Goal: Task Accomplishment & Management: Manage account settings

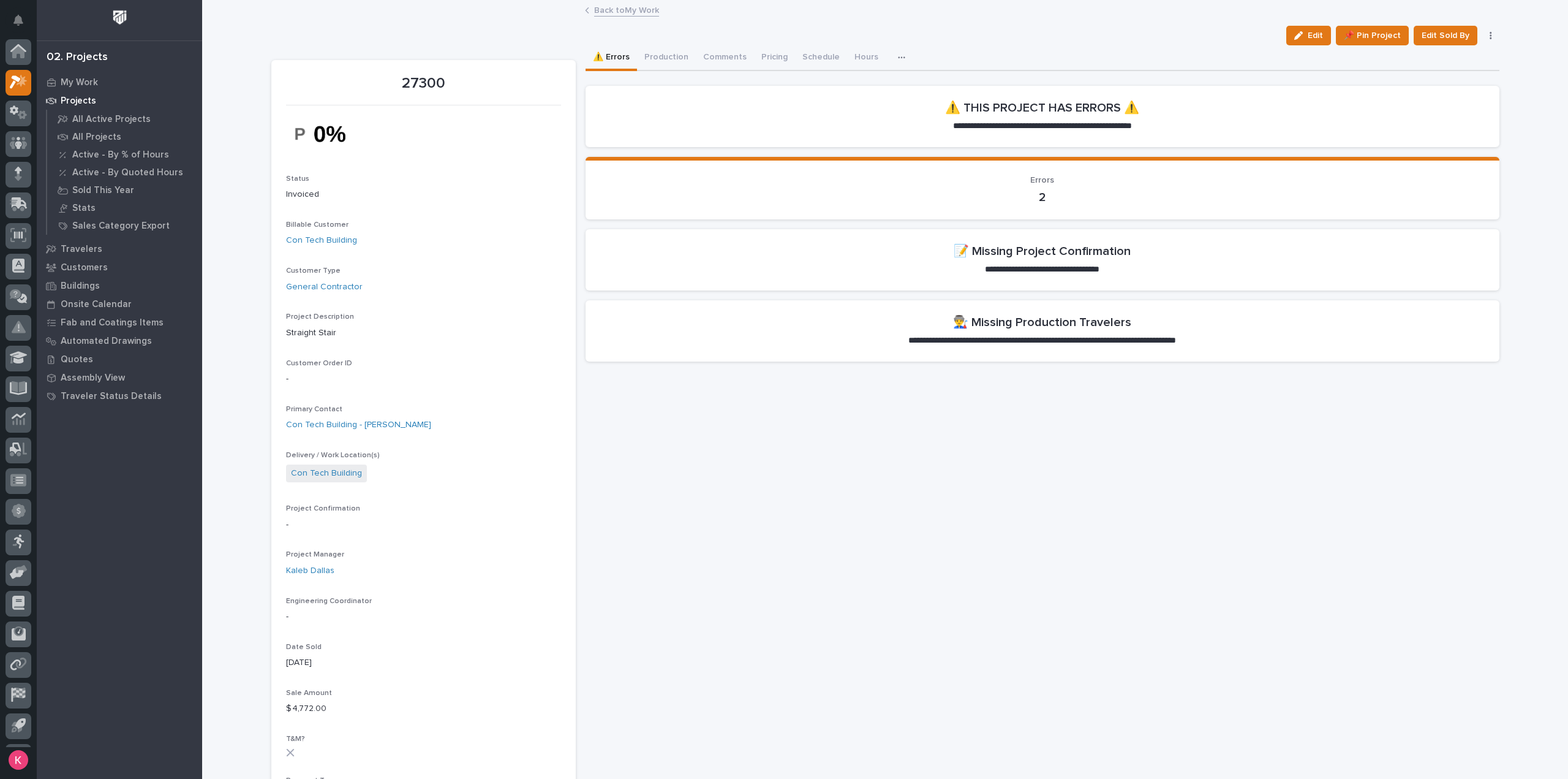
scroll to position [27, 0]
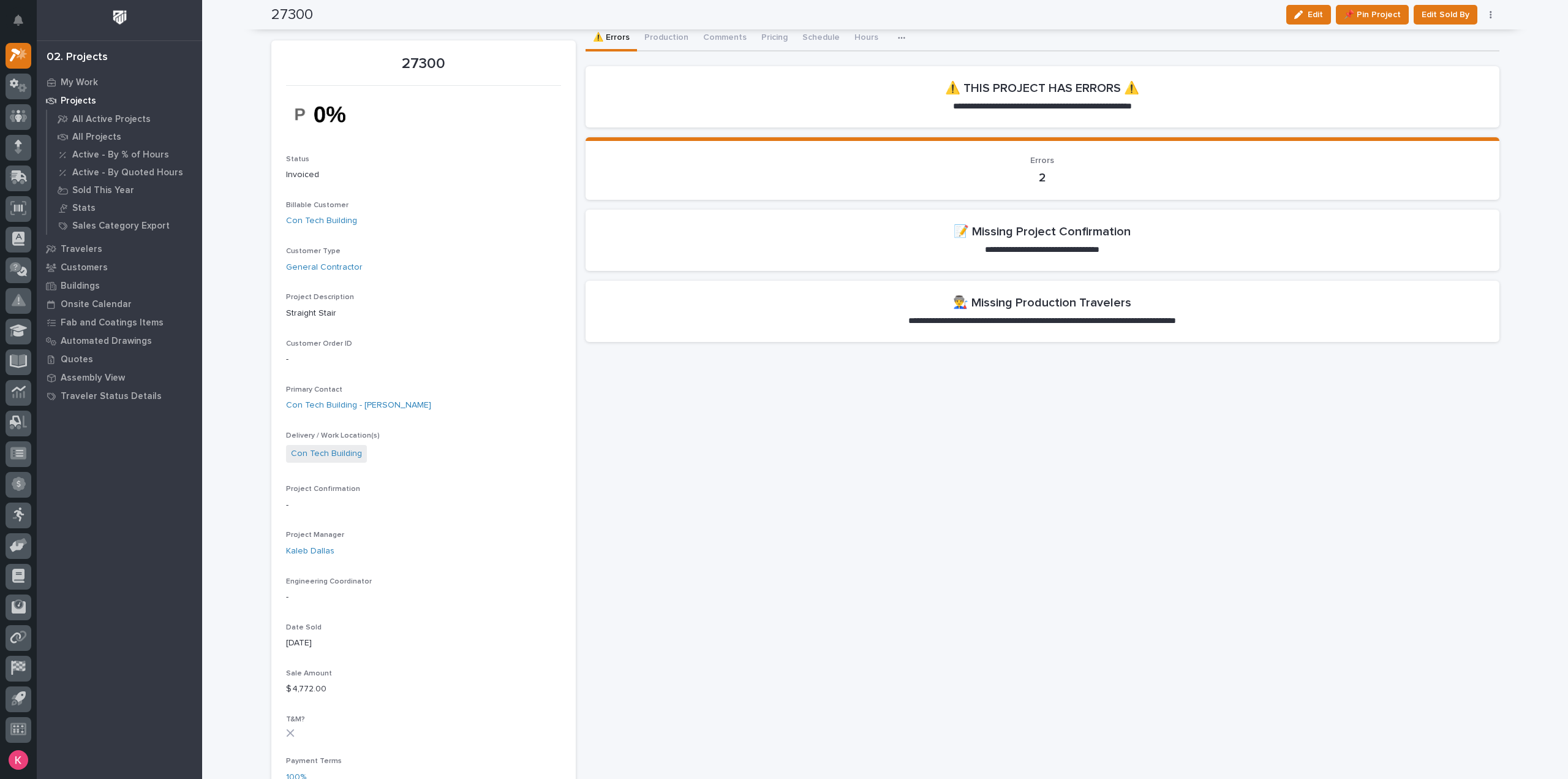
scroll to position [0, 0]
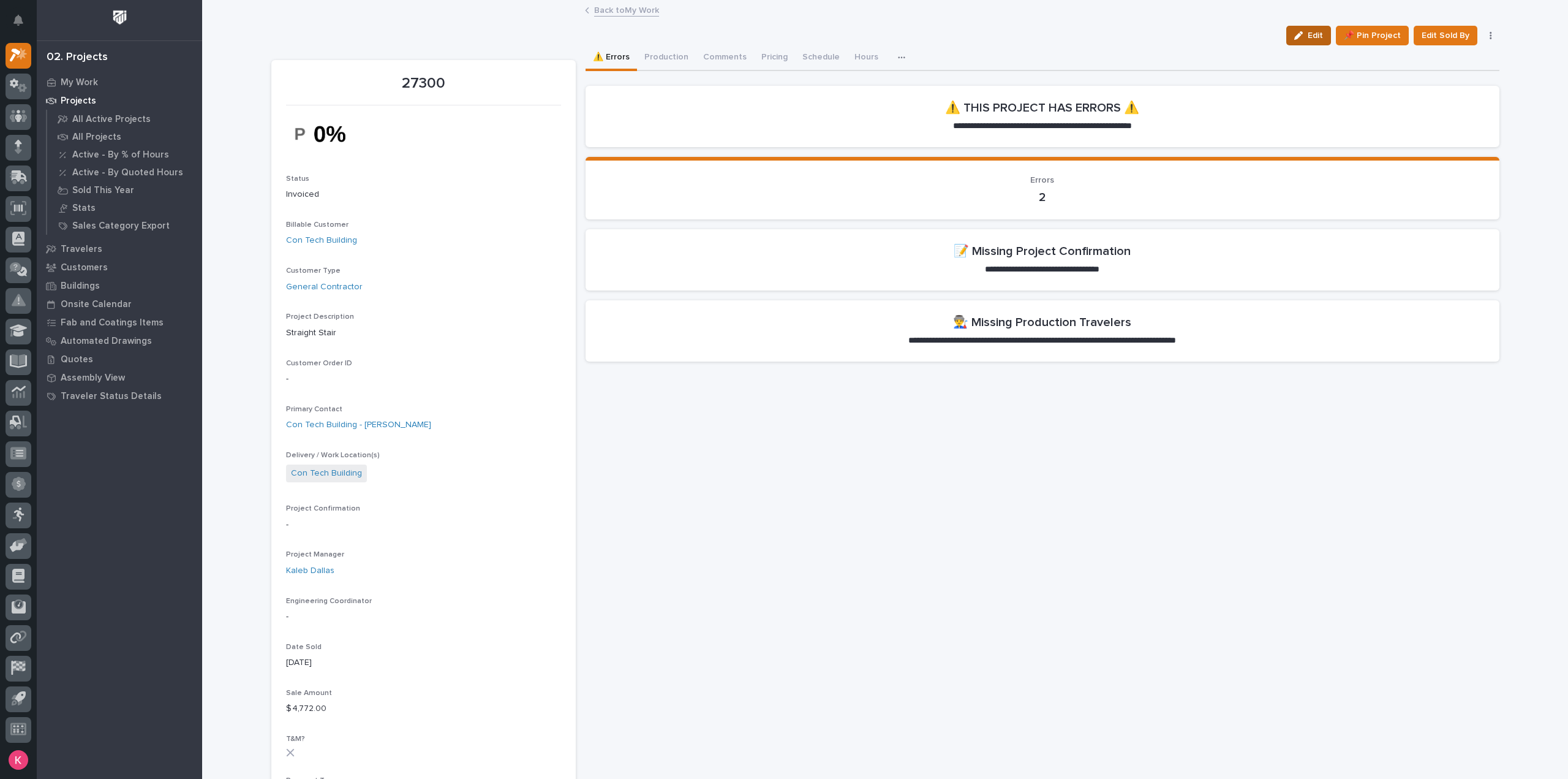
click at [1301, 32] on icon "button" at bounding box center [1298, 36] width 9 height 9
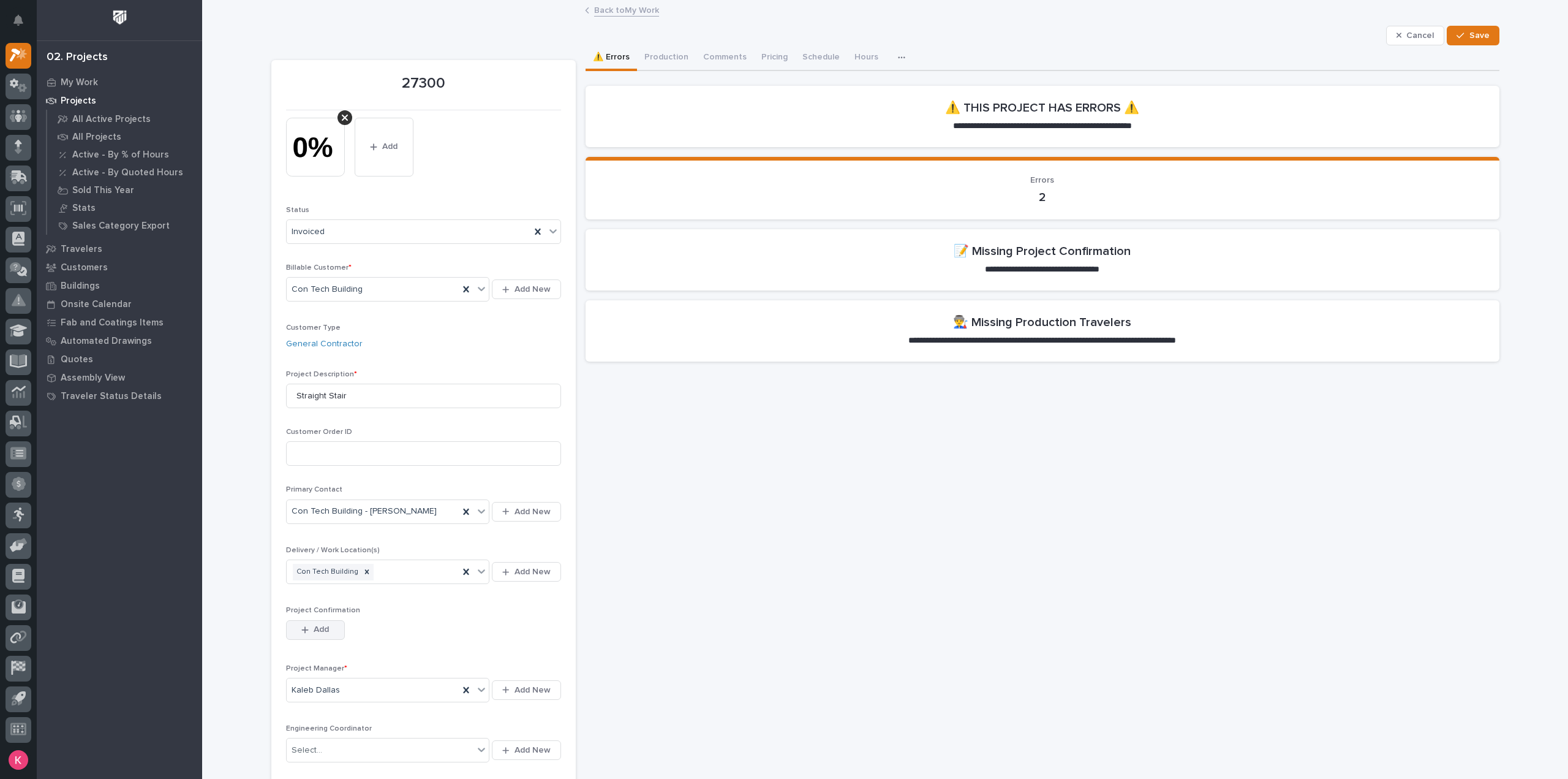
drag, startPoint x: 307, startPoint y: 630, endPoint x: 316, endPoint y: 629, distance: 9.1
click at [307, 630] on div "button" at bounding box center [308, 630] width 12 height 9
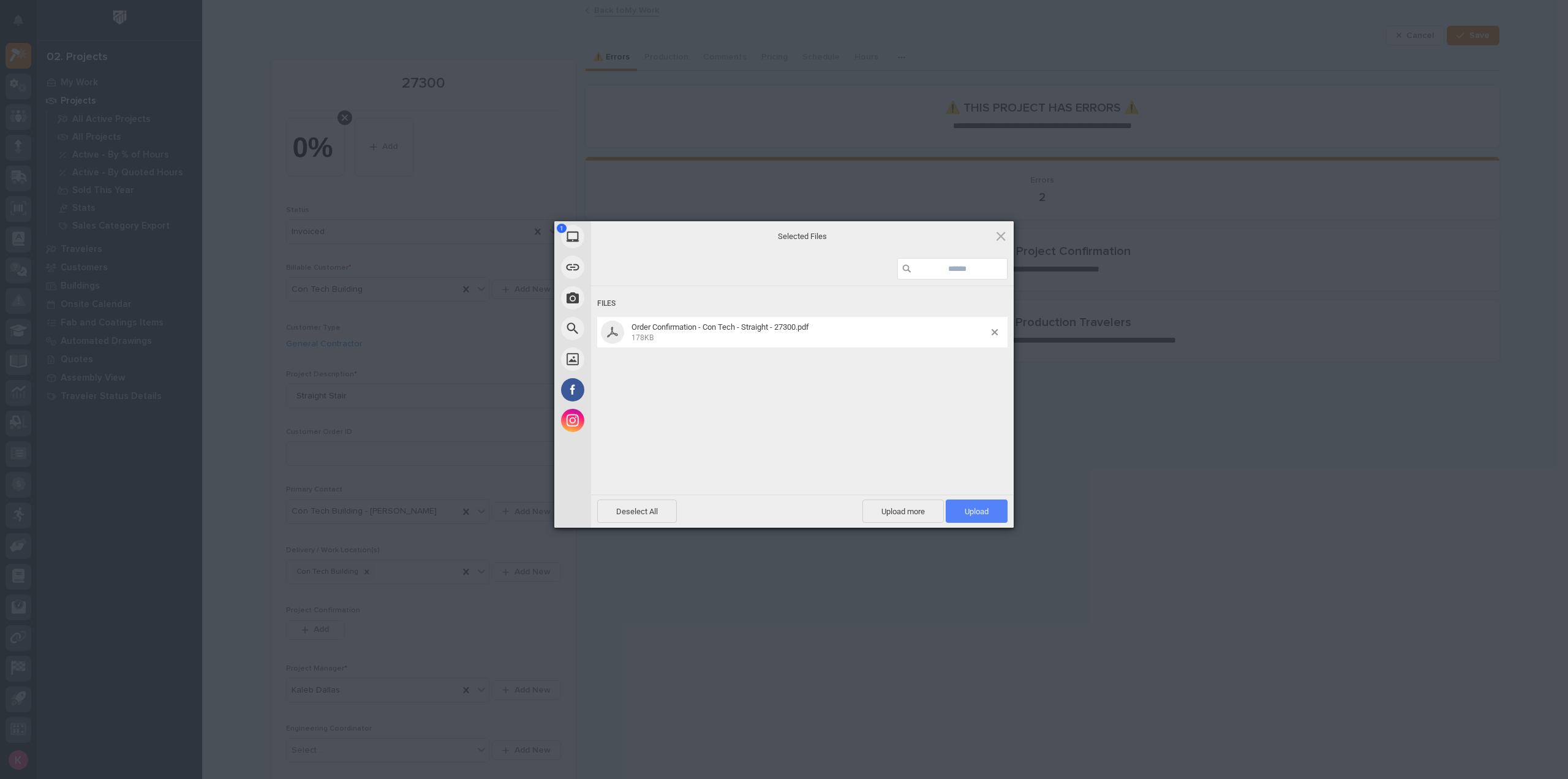
click at [978, 504] on span "Upload 1" at bounding box center [976, 512] width 62 height 24
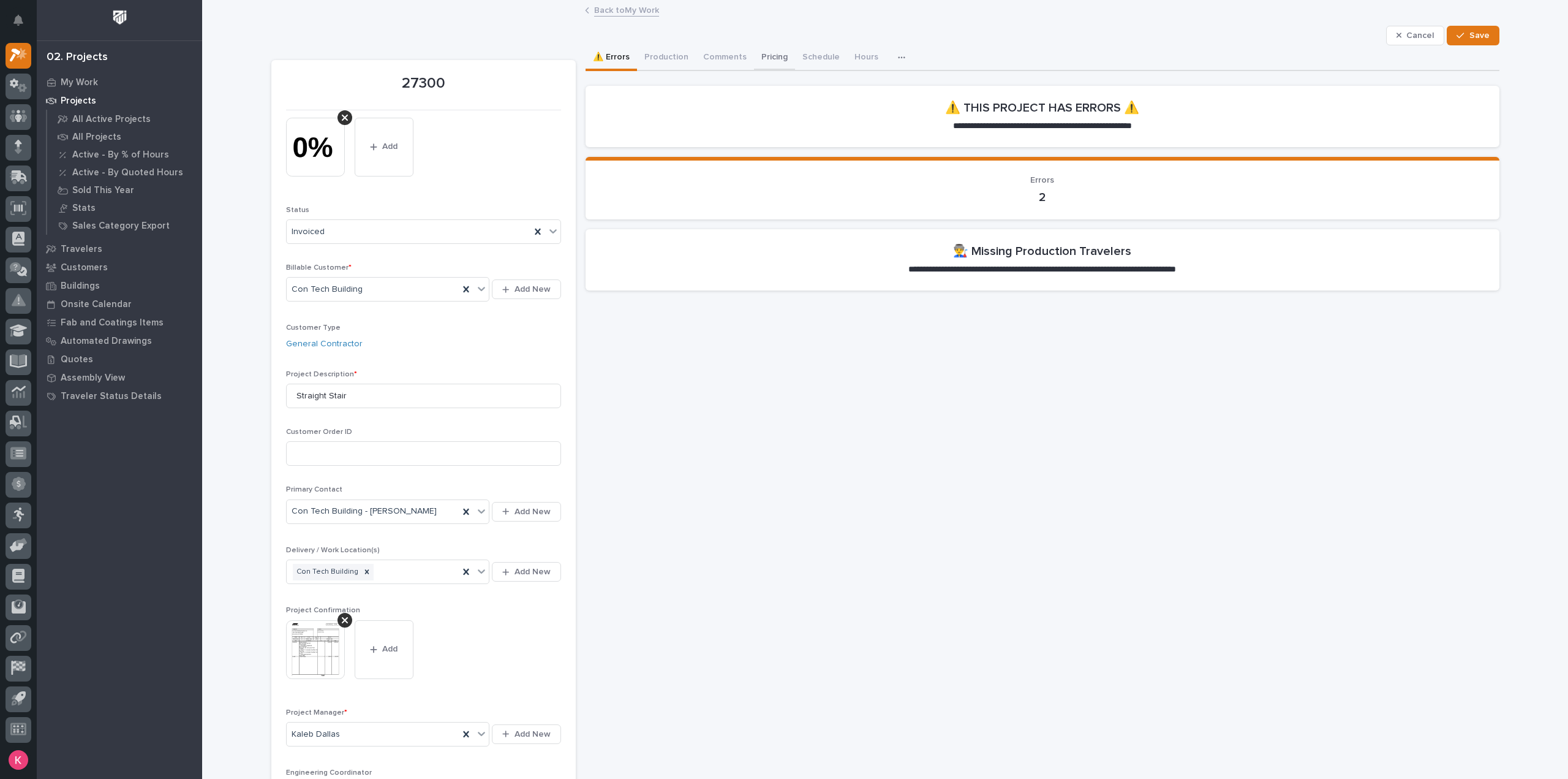
click at [757, 60] on button "Pricing" at bounding box center [774, 58] width 41 height 26
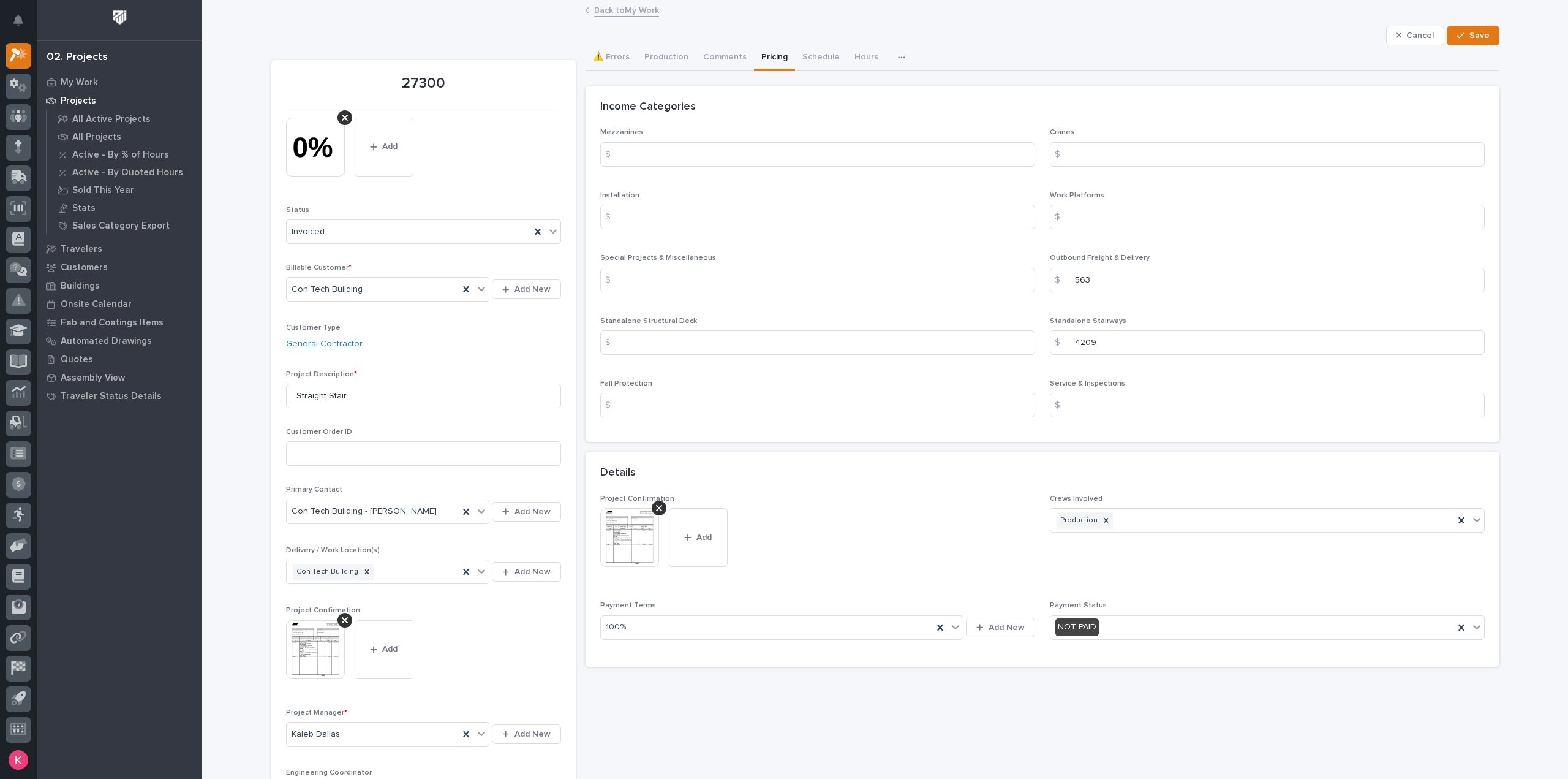
click at [1381, 91] on div "Income Categories" at bounding box center [1043, 107] width 914 height 43
drag, startPoint x: 1093, startPoint y: 345, endPoint x: 1003, endPoint y: 345, distance: 90.0
click at [1003, 345] on div "Mezzanines $ Cranes $ Installation $ Work Platforms $ Special Projects & Miscel…" at bounding box center [1043, 277] width 884 height 299
type input "4424"
click at [1481, 32] on span "Save" at bounding box center [1479, 35] width 20 height 11
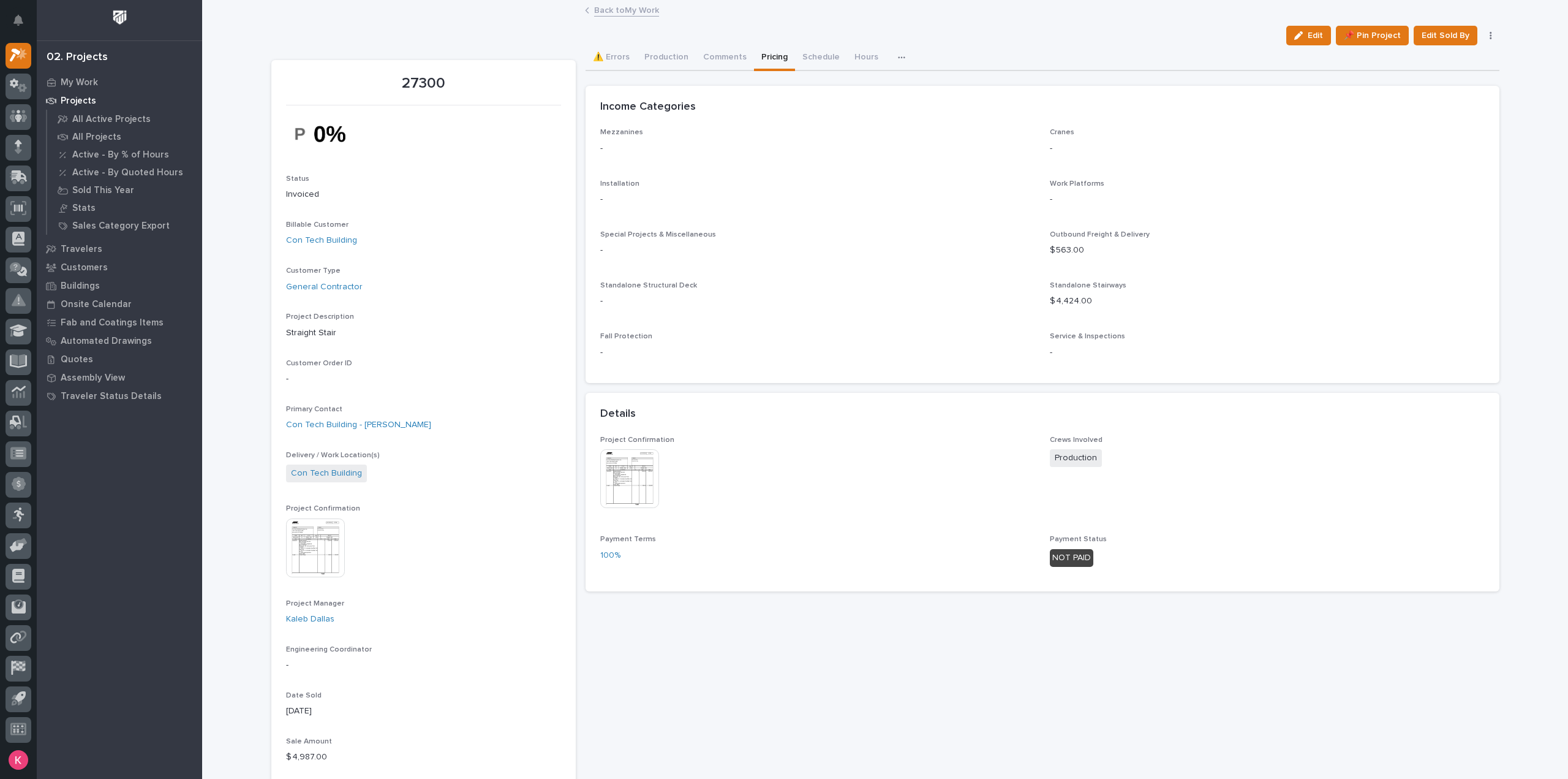
drag, startPoint x: 1322, startPoint y: 37, endPoint x: 668, endPoint y: 373, distance: 735.3
click at [1322, 36] on span "Edit" at bounding box center [1315, 35] width 15 height 11
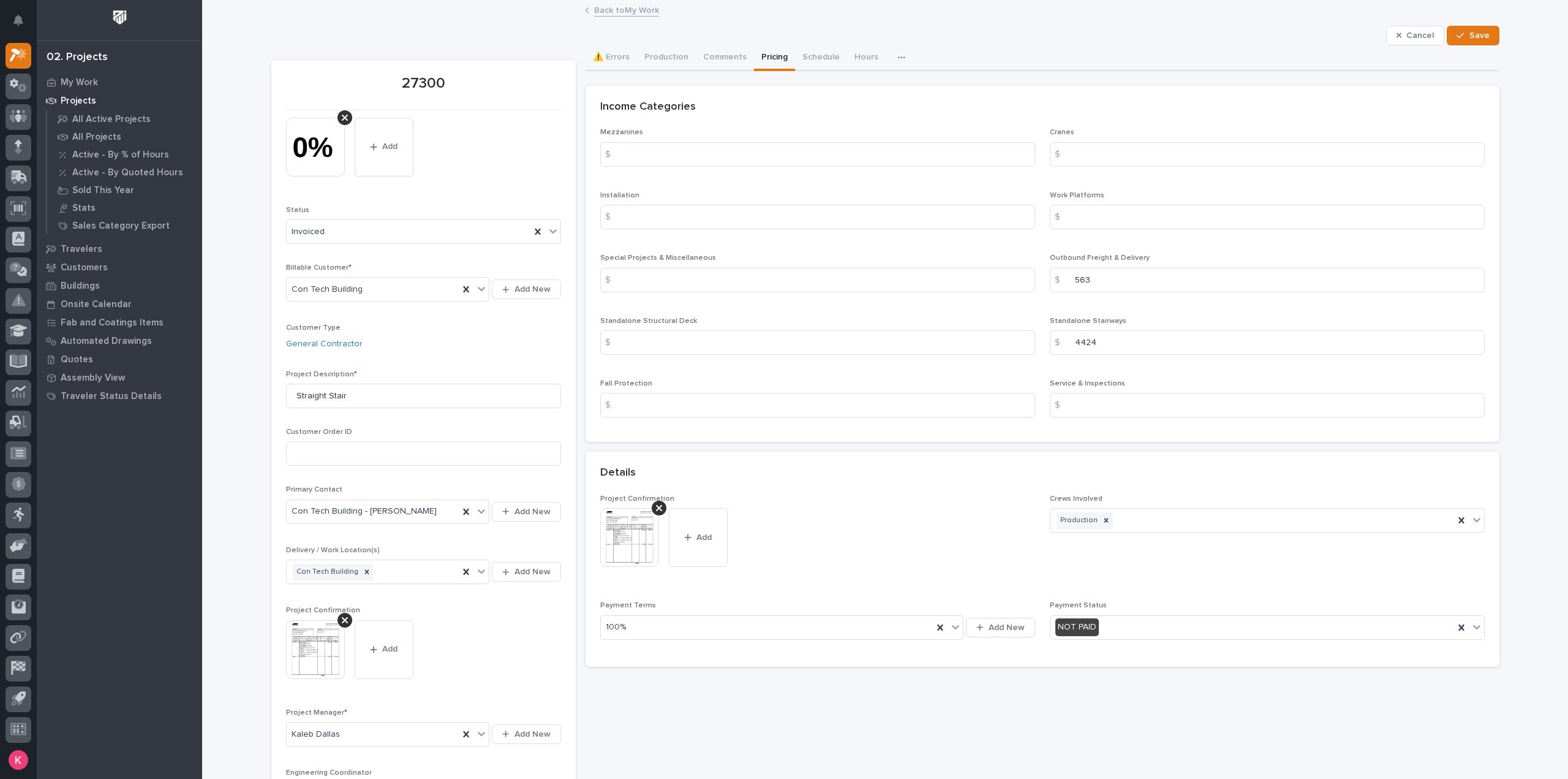
drag, startPoint x: 341, startPoint y: 617, endPoint x: 348, endPoint y: 621, distance: 8.1
click at [341, 617] on icon at bounding box center [344, 621] width 6 height 10
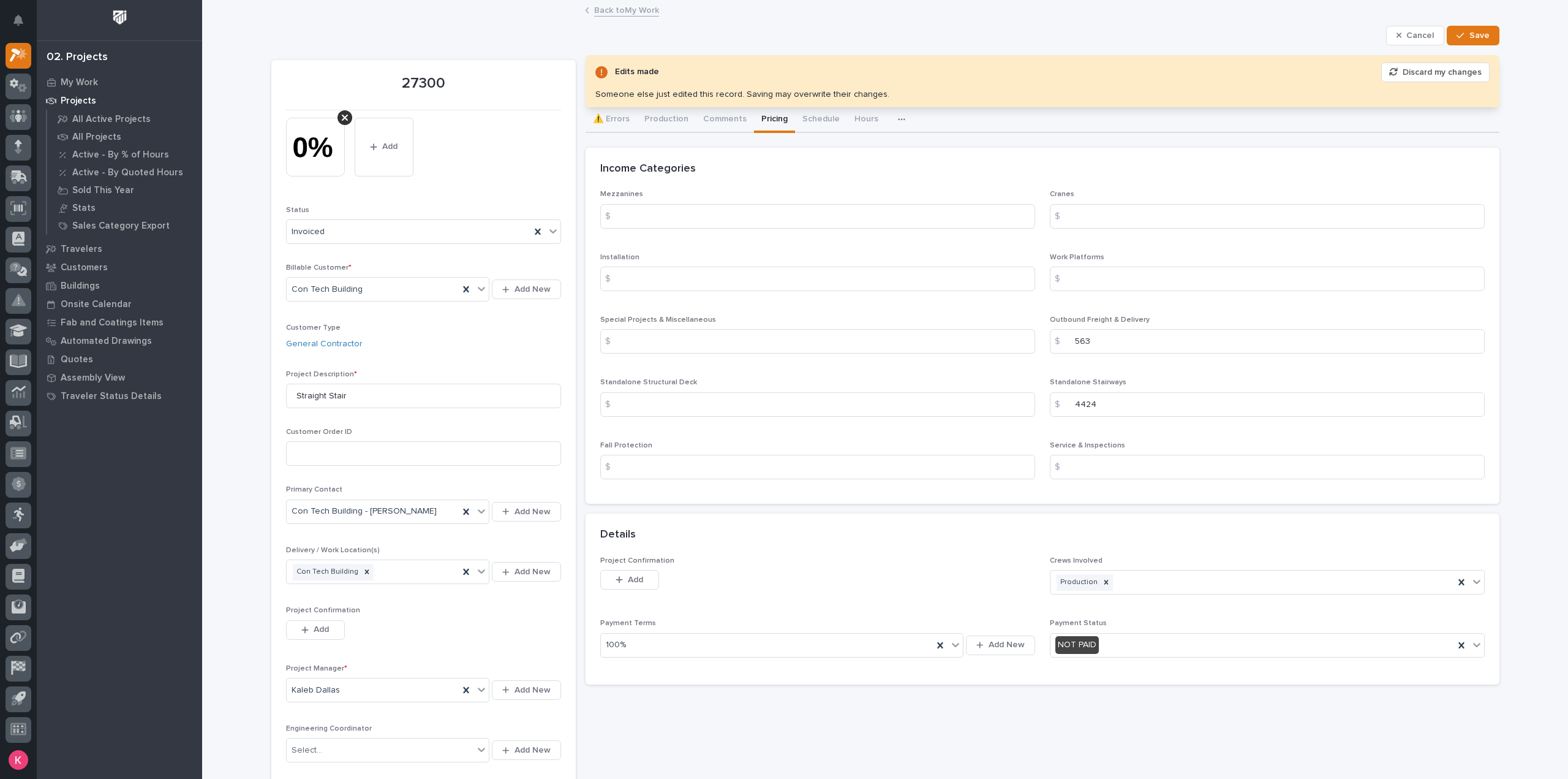
click at [1485, 32] on button "Save" at bounding box center [1472, 36] width 52 height 20
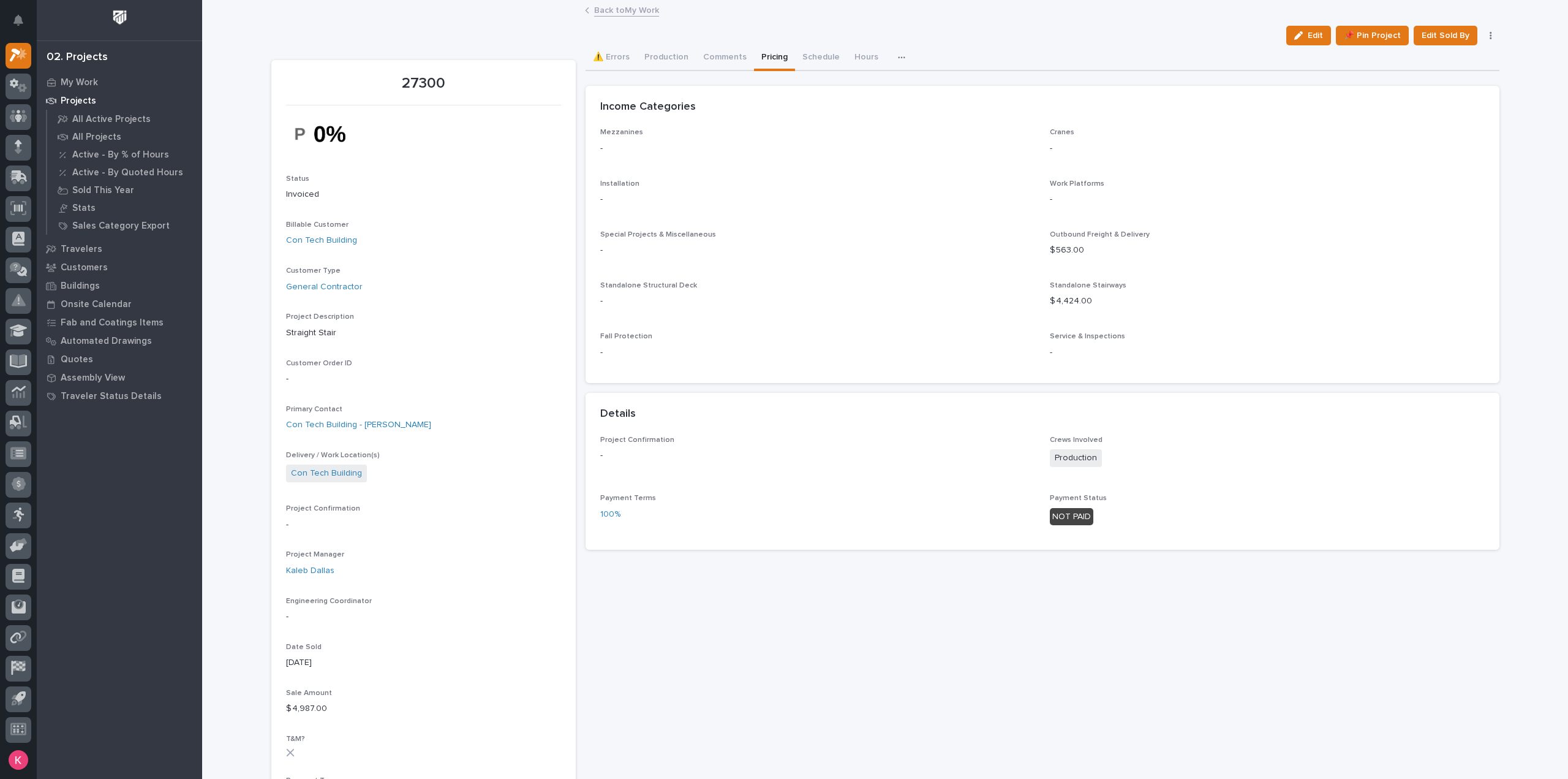
click at [1288, 32] on button "Edit" at bounding box center [1308, 36] width 45 height 20
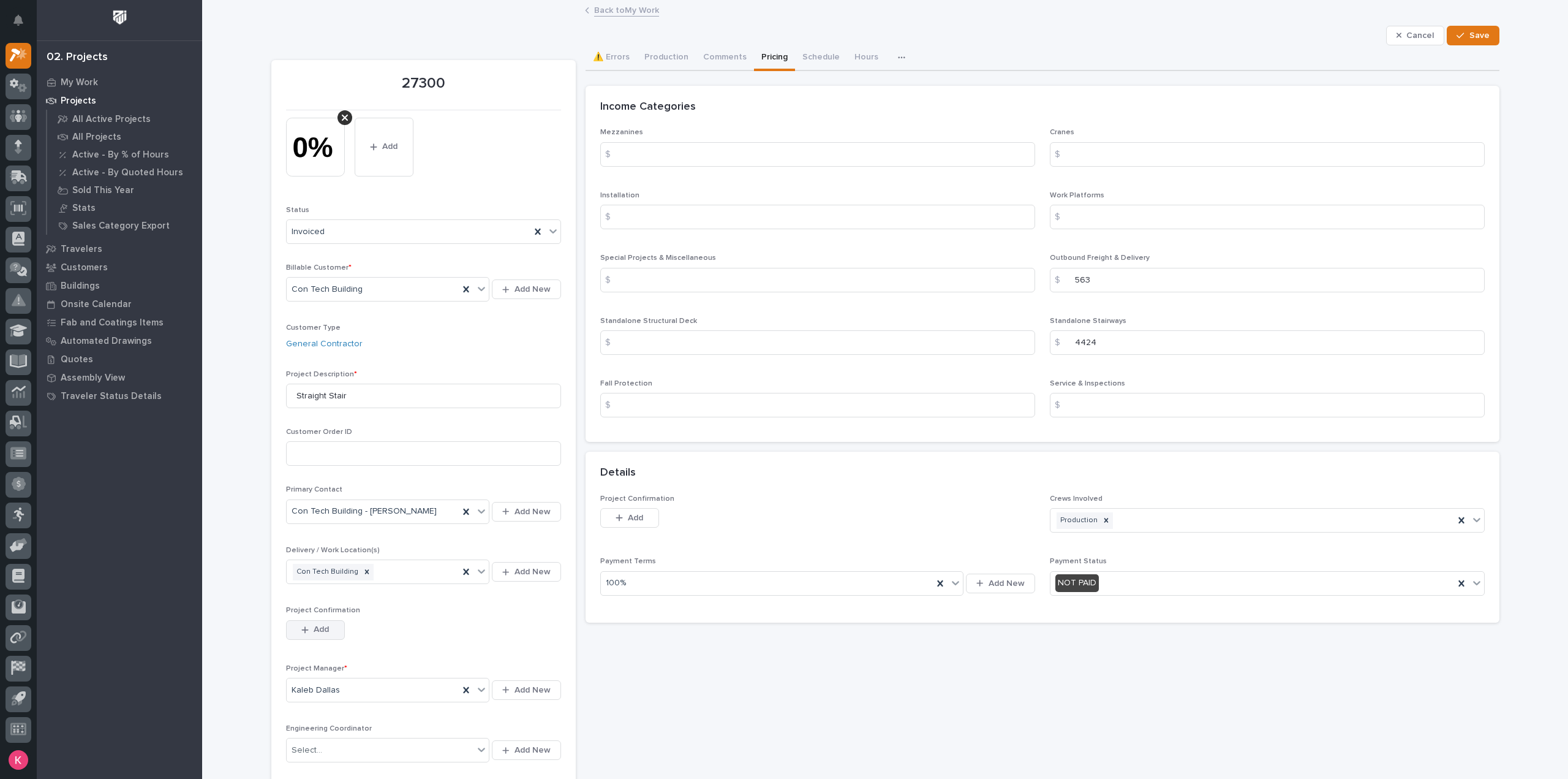
click at [325, 624] on button "Add" at bounding box center [315, 631] width 58 height 20
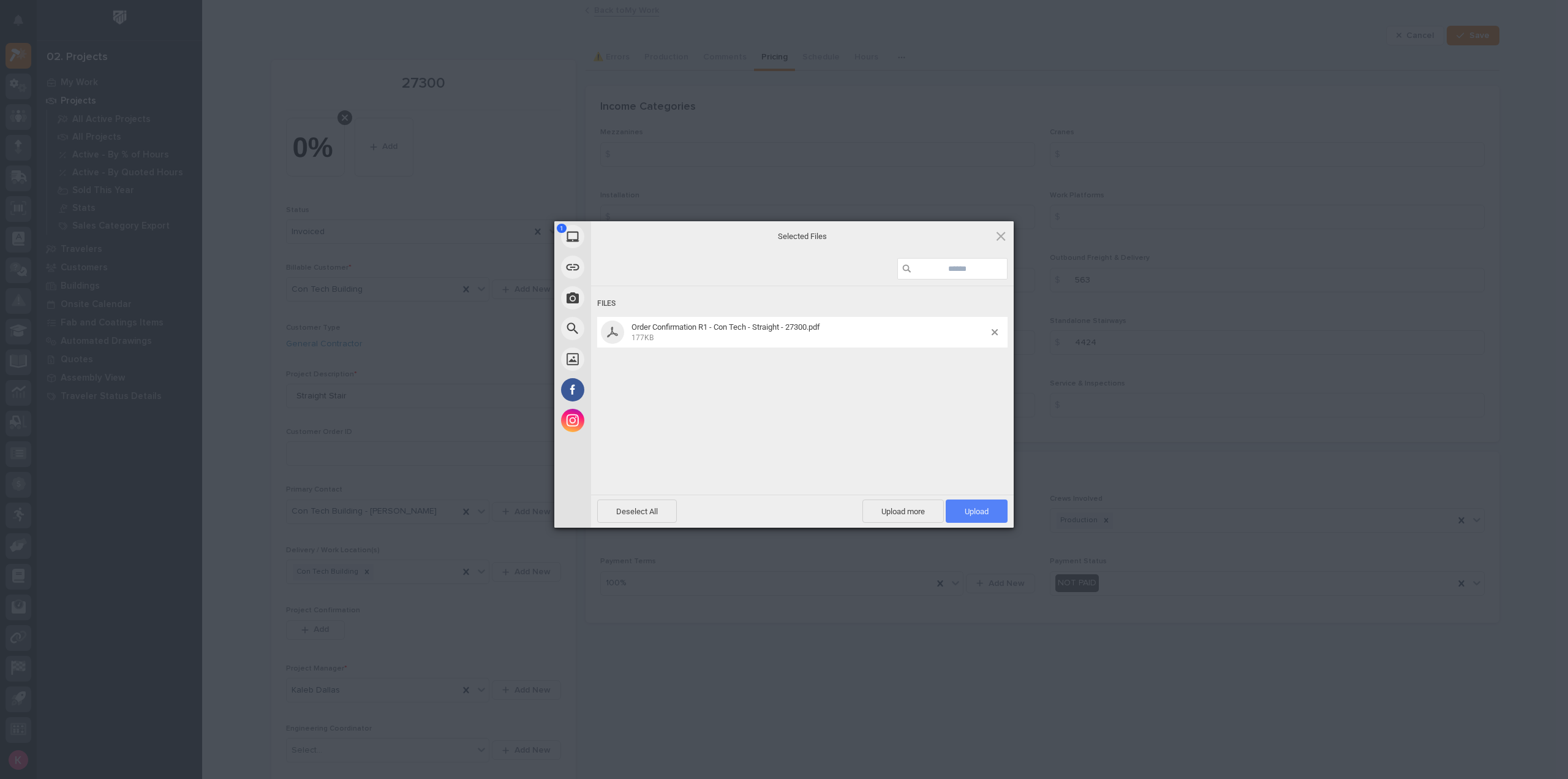
click at [988, 510] on span "Upload 1" at bounding box center [976, 511] width 24 height 9
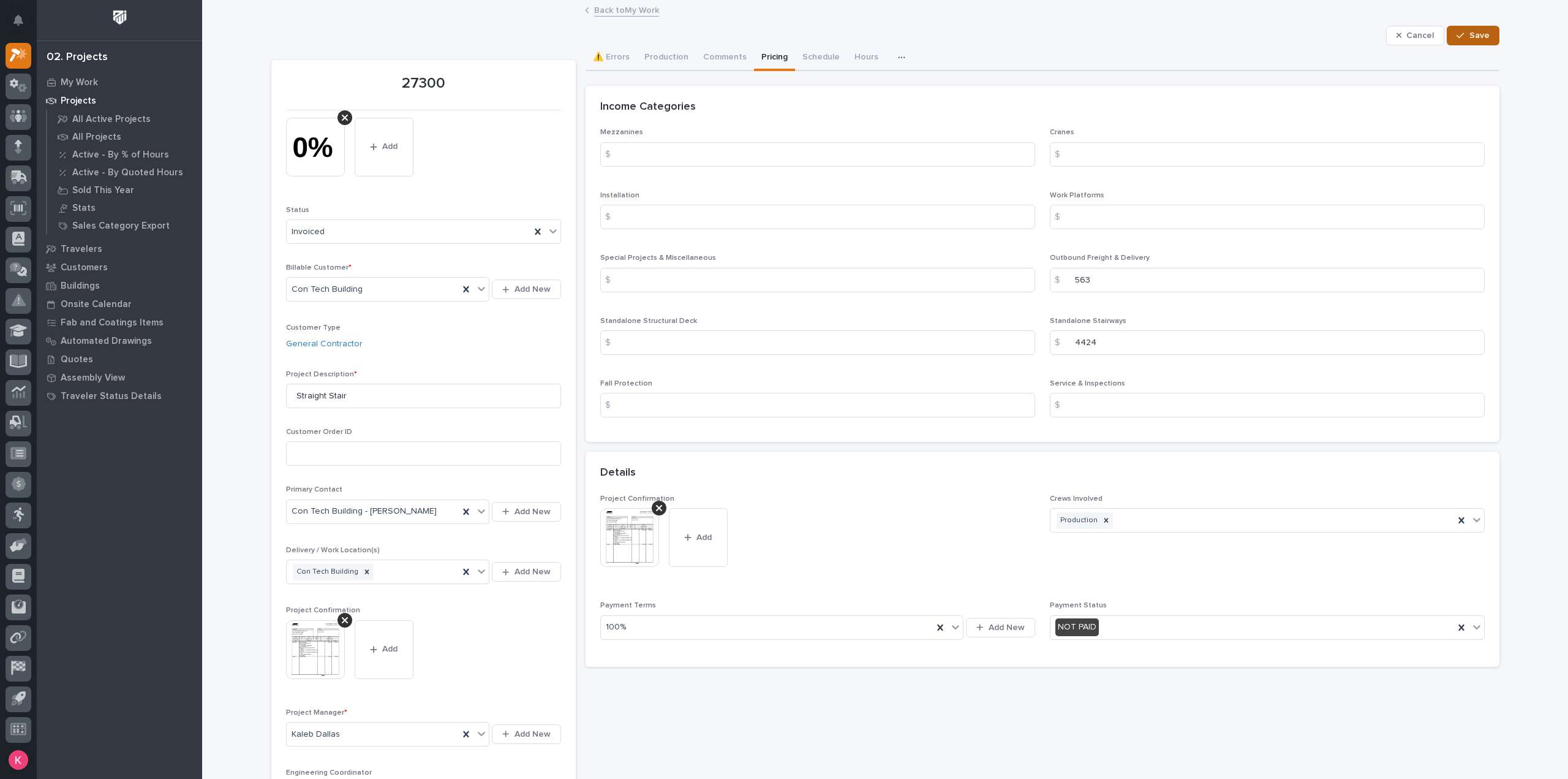
click at [1459, 35] on icon "button" at bounding box center [1459, 36] width 7 height 9
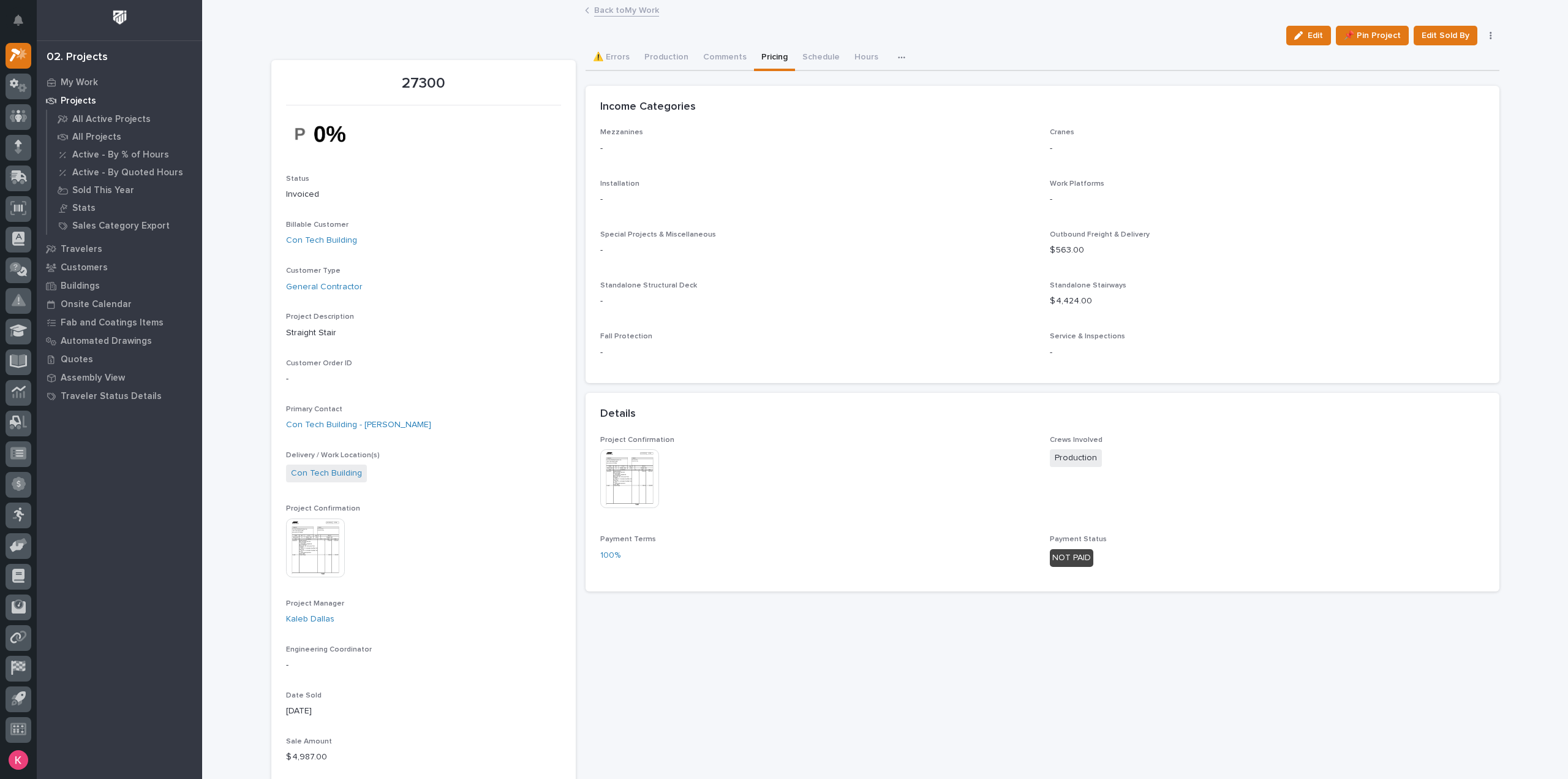
drag, startPoint x: 3, startPoint y: 516, endPoint x: 231, endPoint y: 313, distance: 305.3
click at [14, 84] on icon at bounding box center [14, 83] width 9 height 9
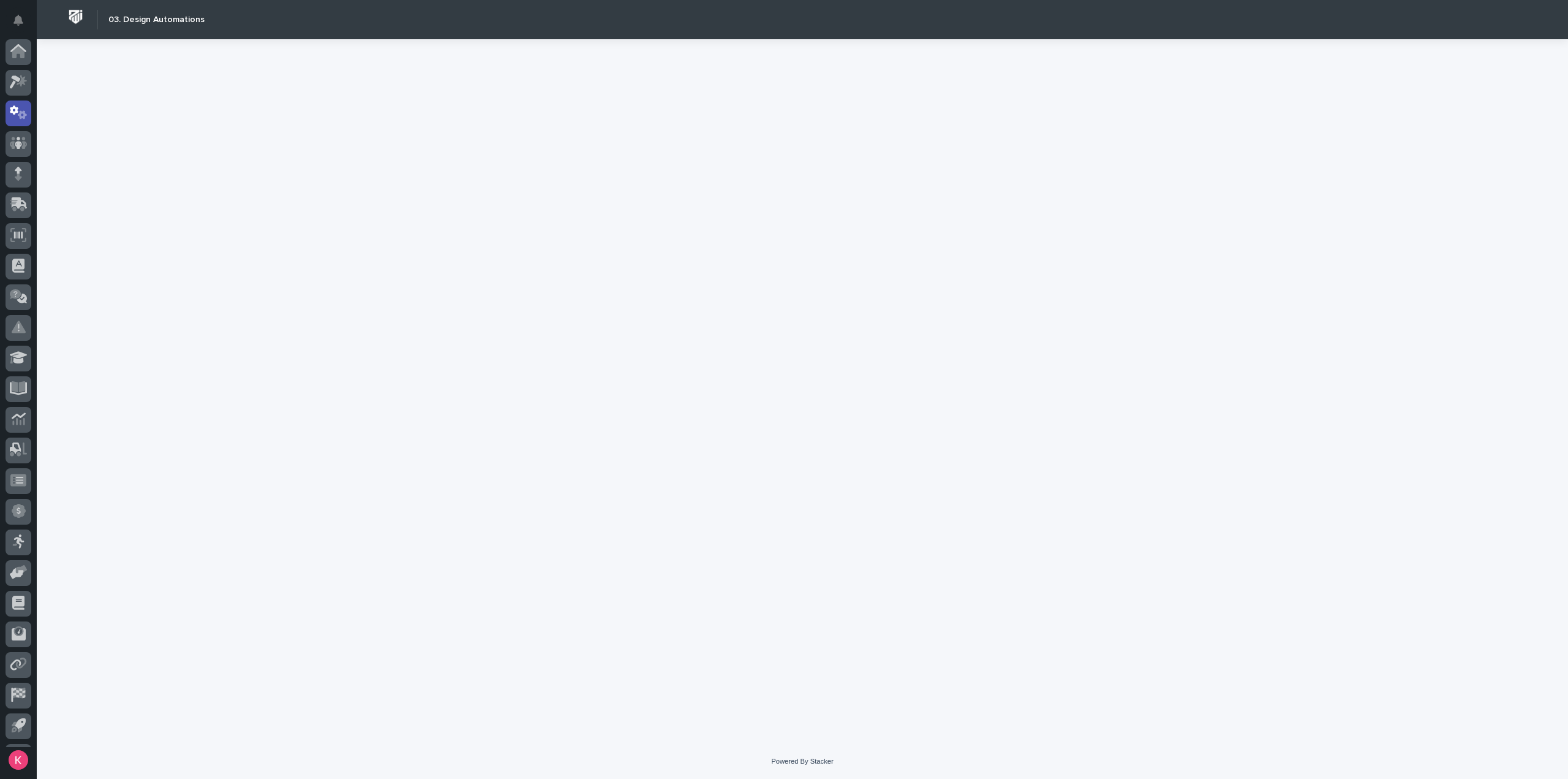
scroll to position [27, 0]
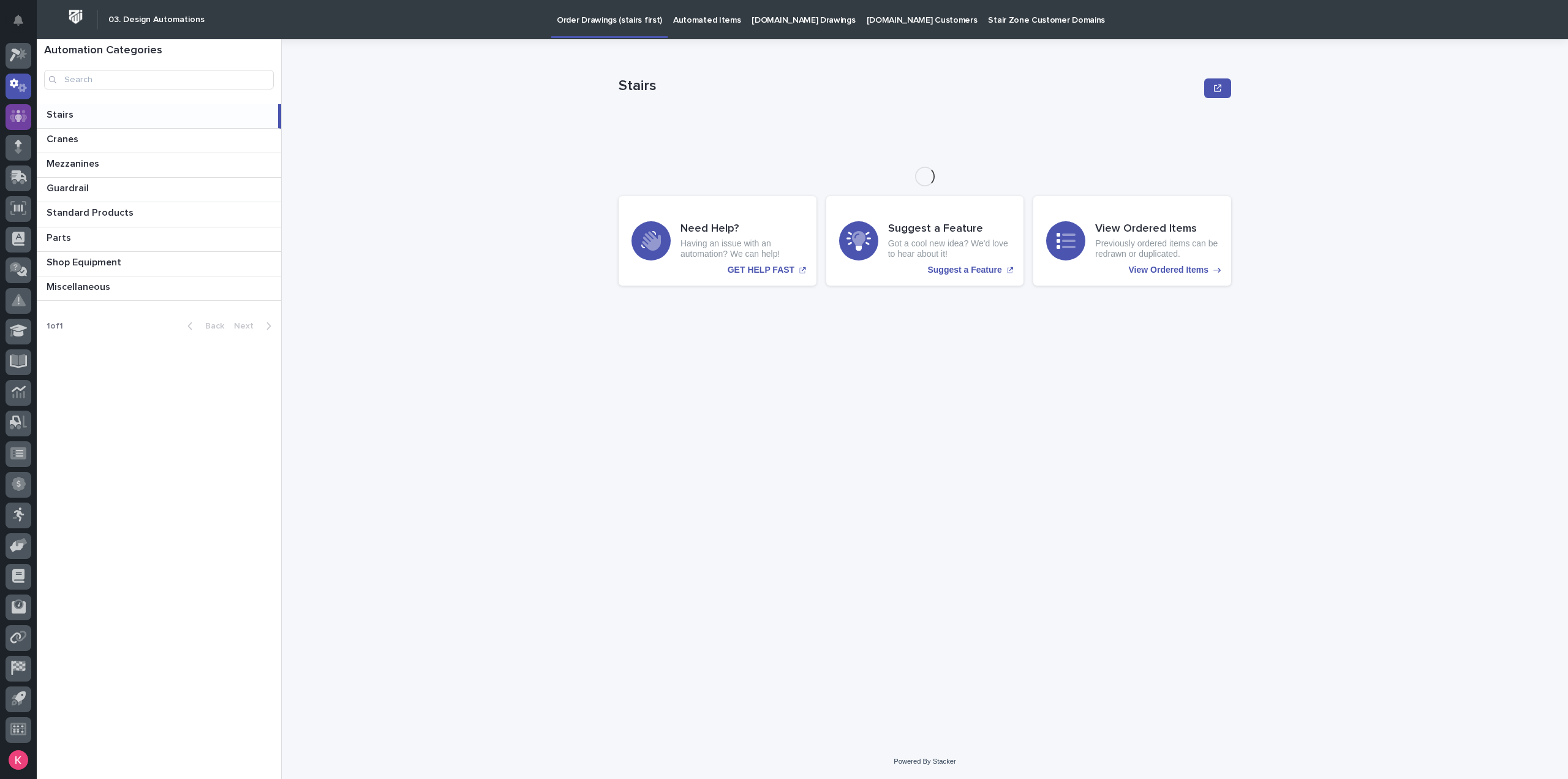
click at [22, 115] on icon at bounding box center [19, 116] width 18 height 14
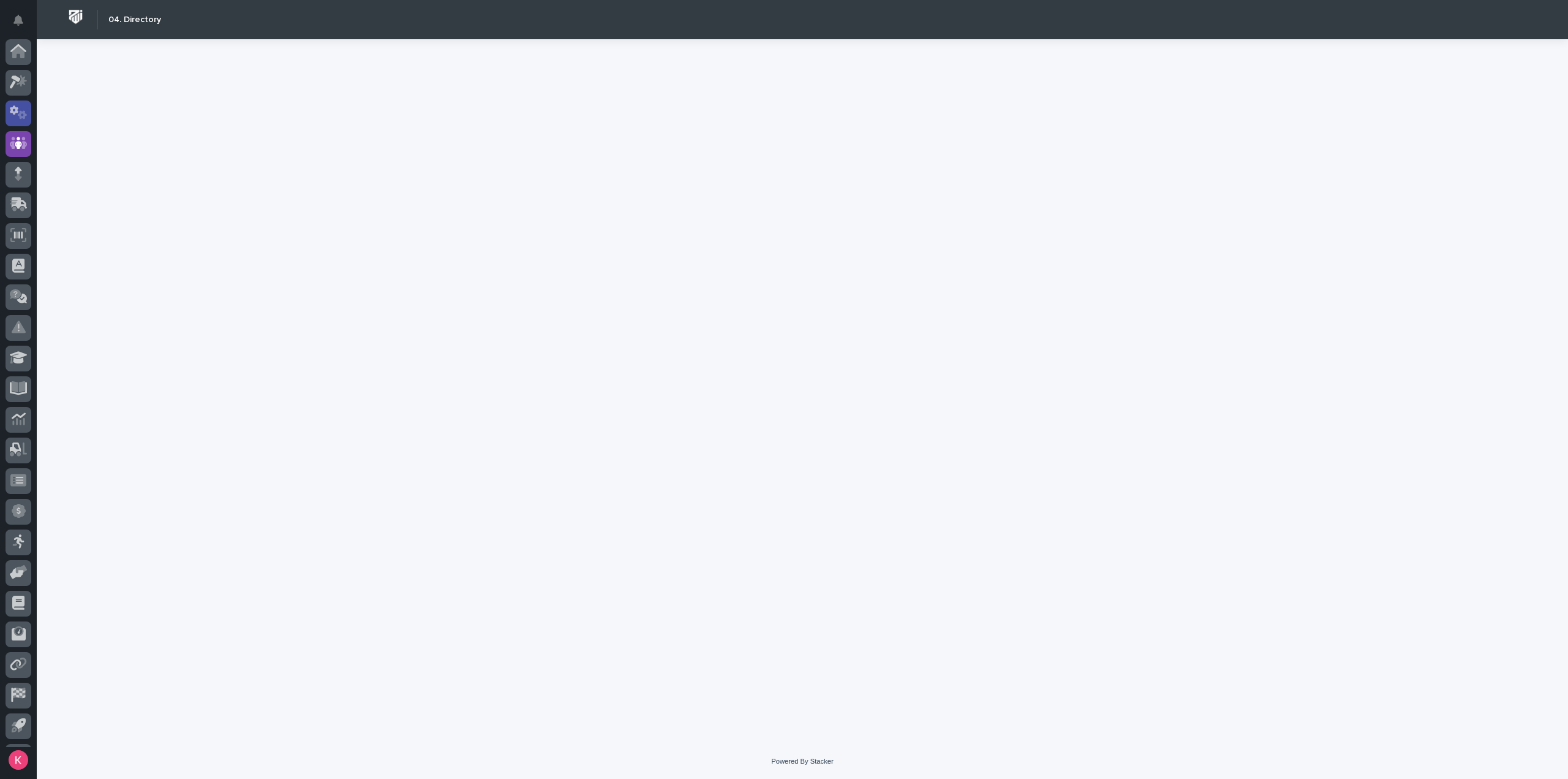
scroll to position [27, 0]
click at [25, 45] on div at bounding box center [19, 55] width 26 height 26
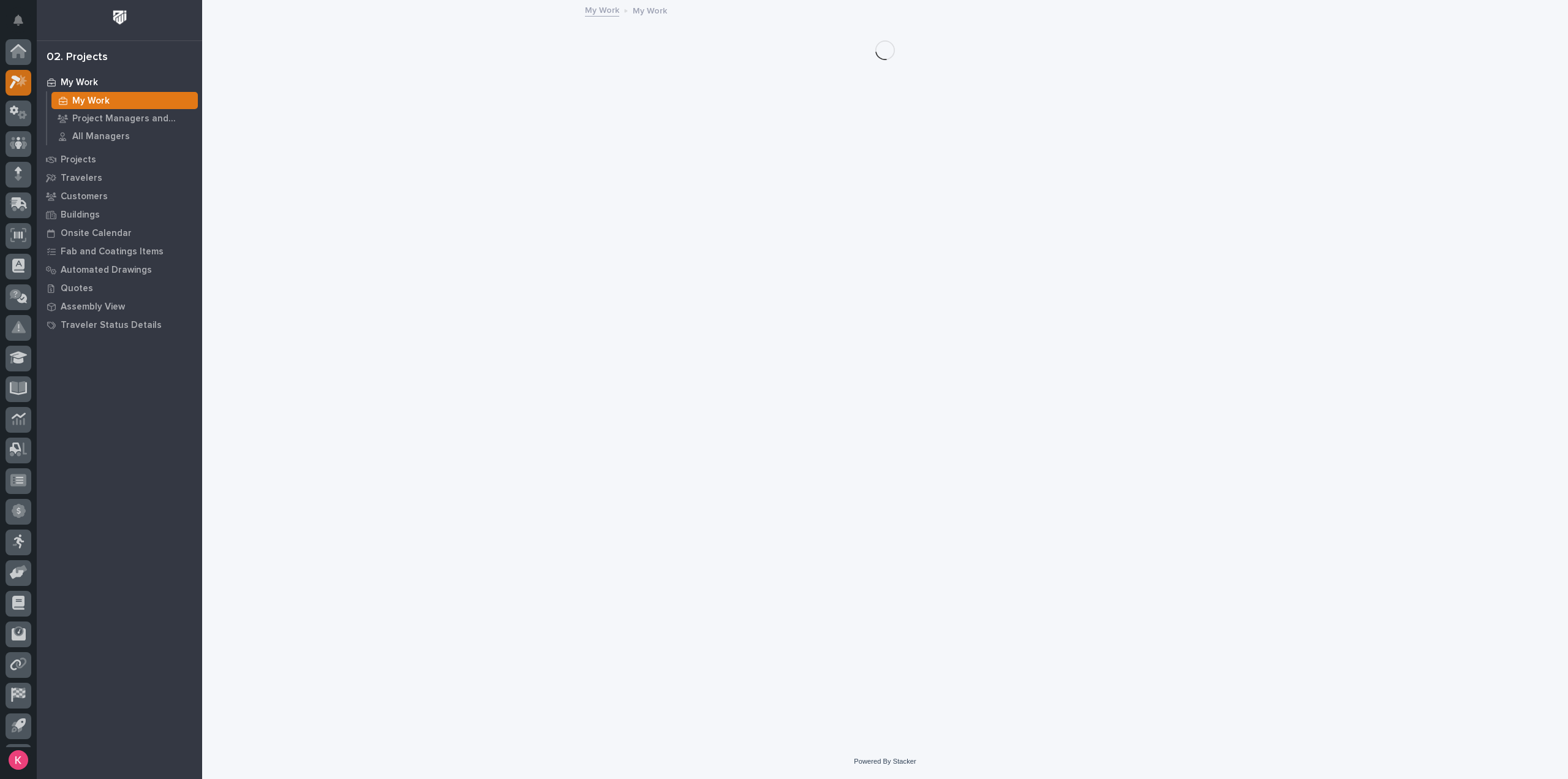
scroll to position [27, 0]
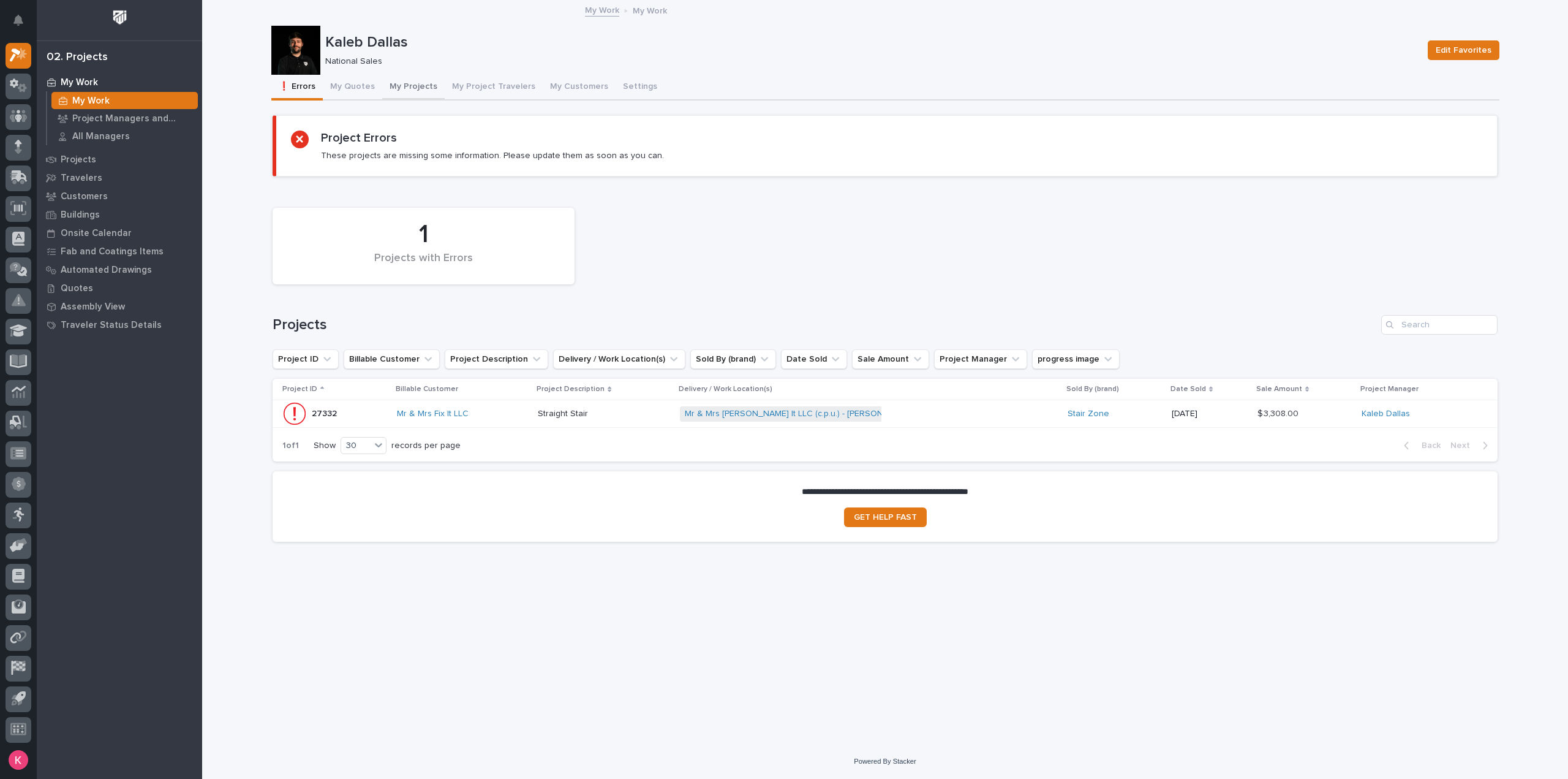
click at [412, 91] on button "My Projects" at bounding box center [413, 88] width 62 height 26
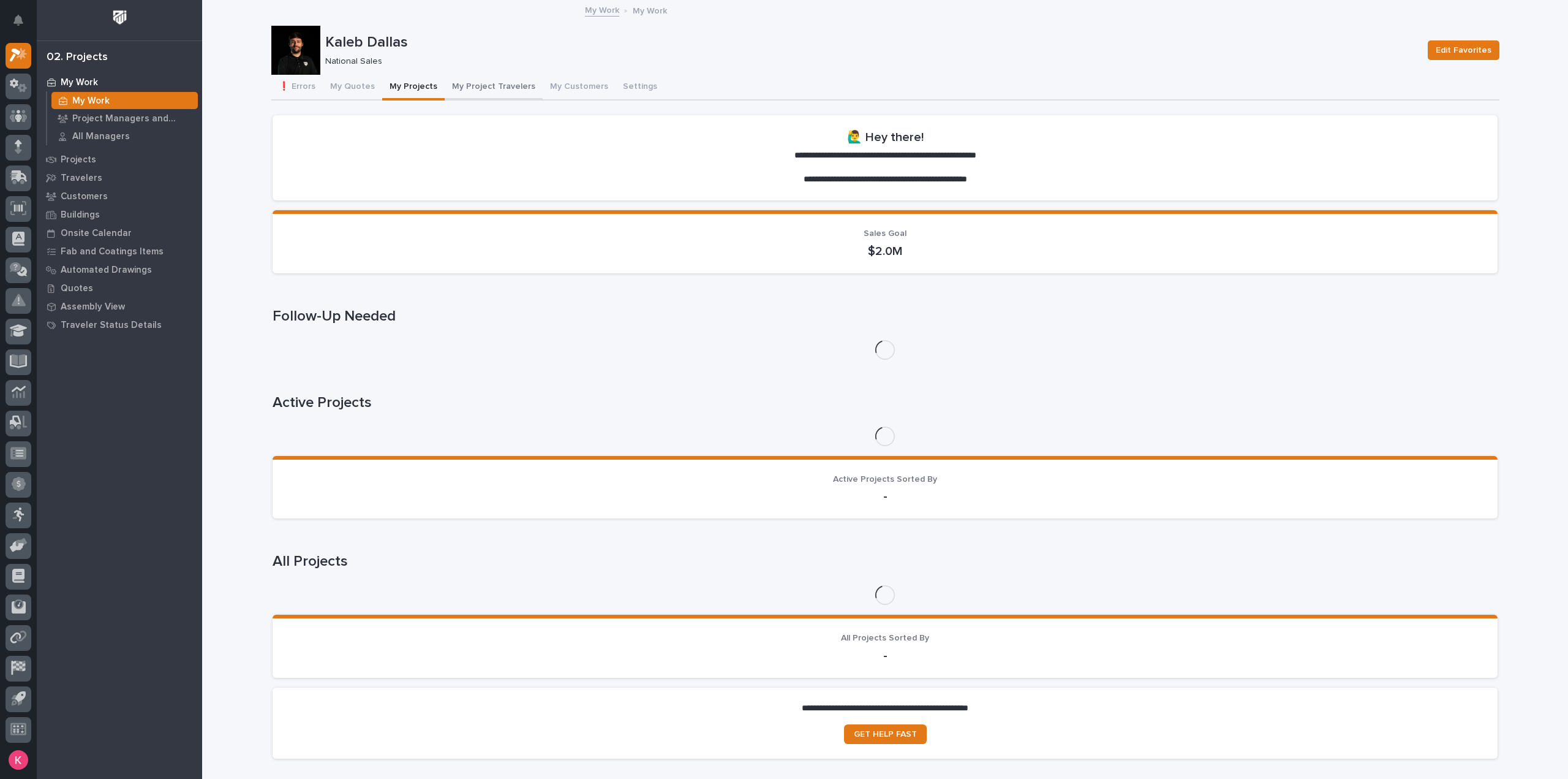
click at [487, 87] on button "My Project Travelers" at bounding box center [493, 88] width 98 height 26
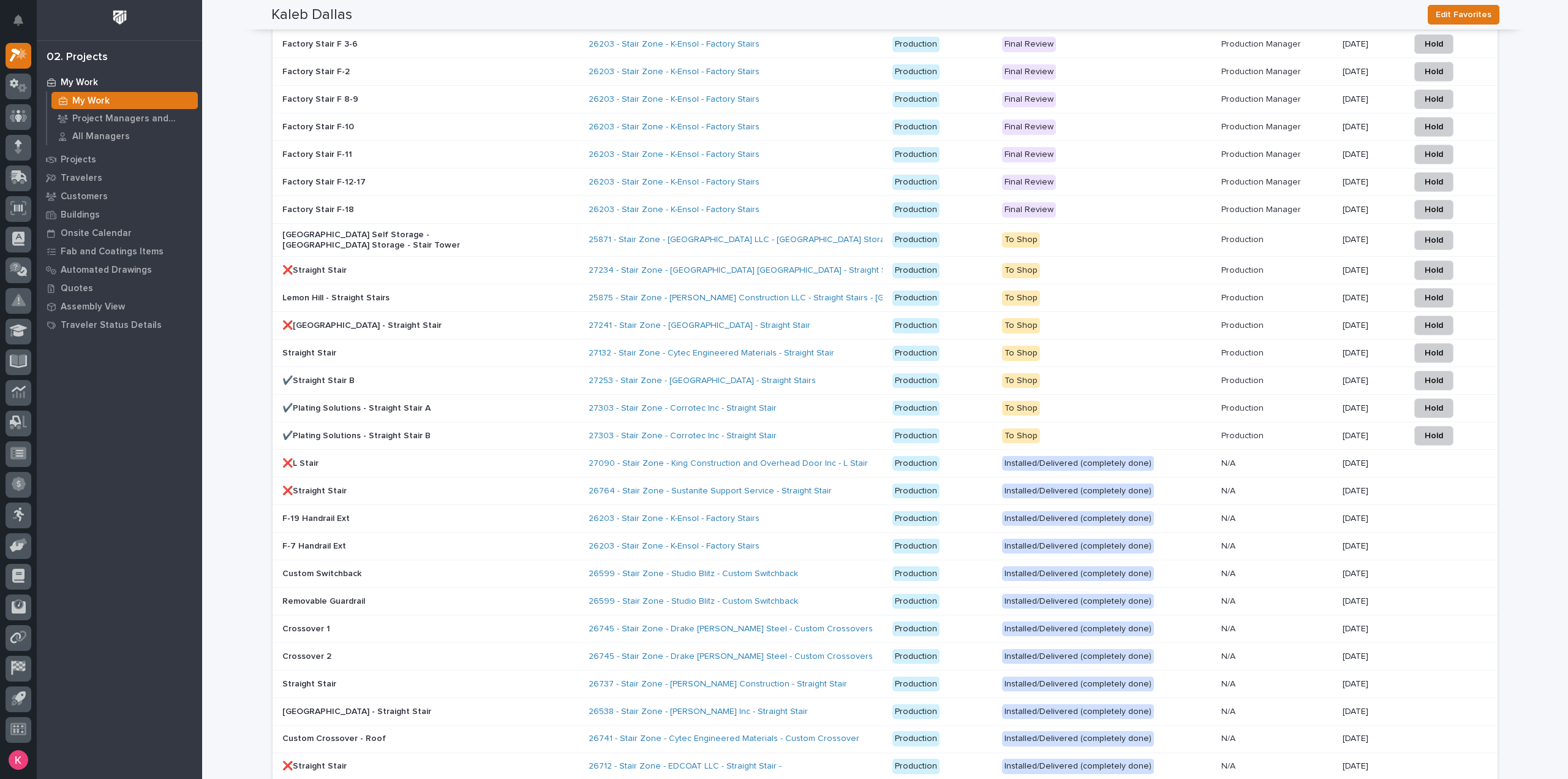
scroll to position [815, 0]
